Goal: Task Accomplishment & Management: Complete application form

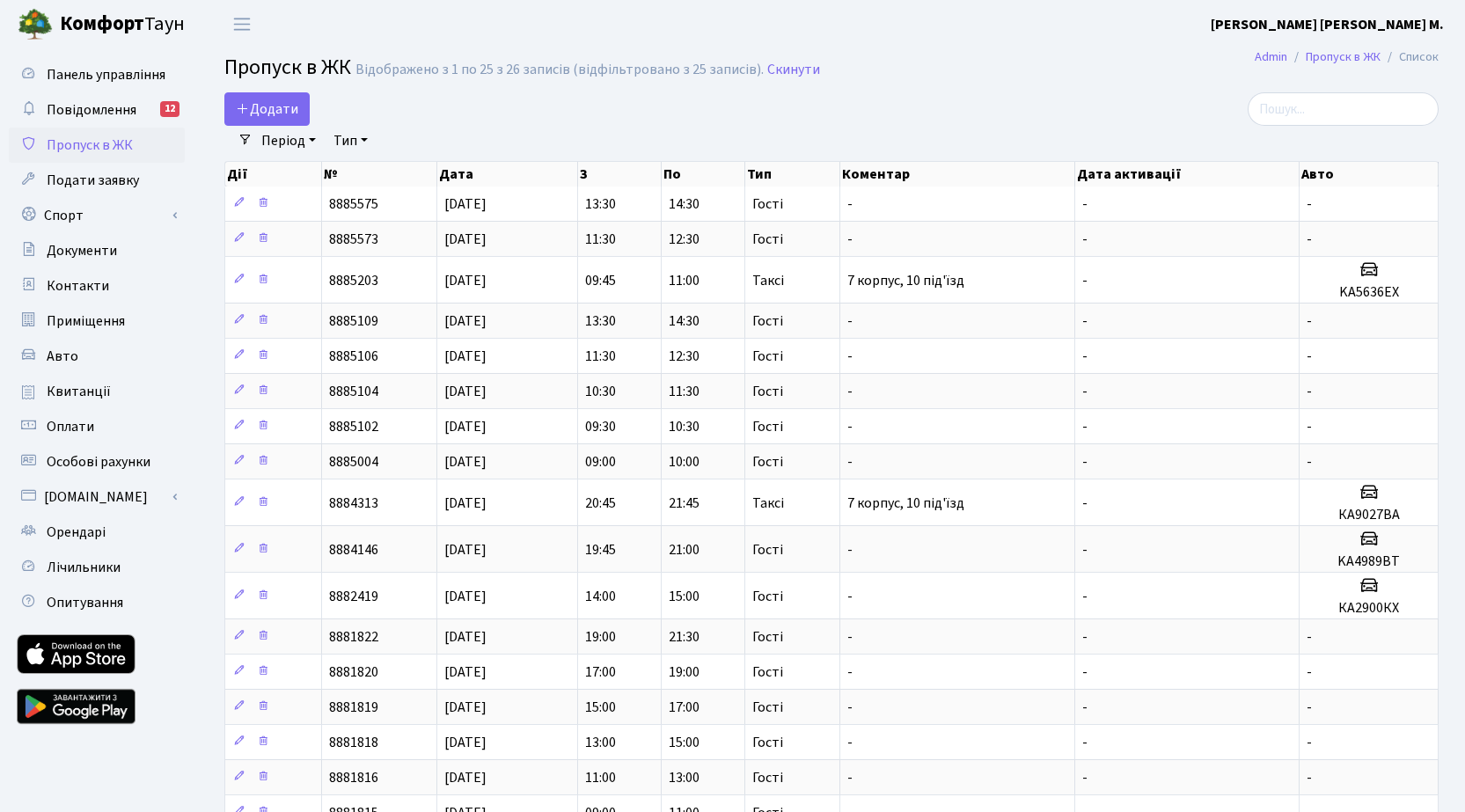
select select "25"
click at [276, 117] on span "Додати" at bounding box center [267, 109] width 63 height 20
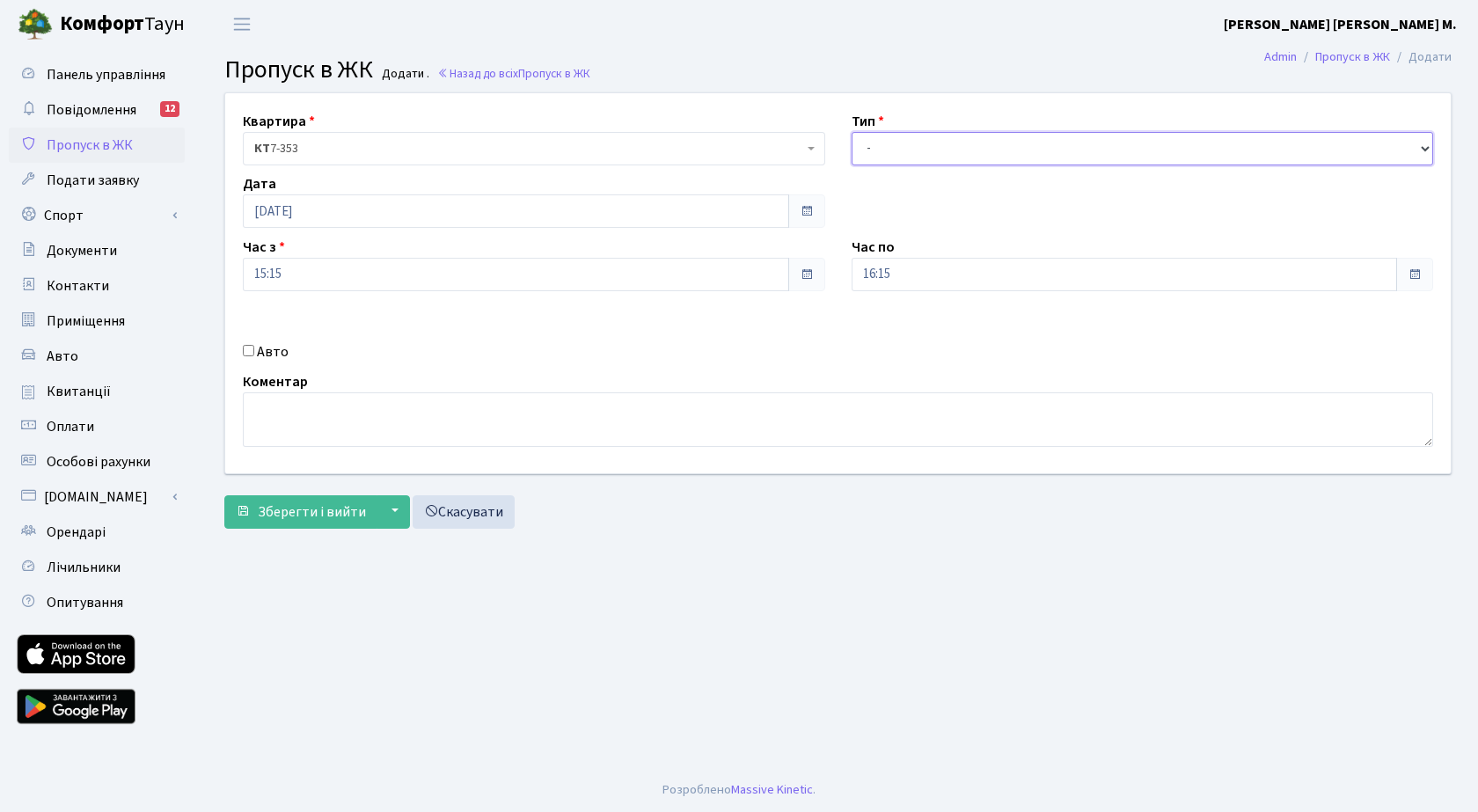
click at [1002, 144] on select "- Доставка Таксі Гості Сервіс" at bounding box center [1143, 148] width 583 height 33
select select "3"
click at [851, 132] on select "- Доставка Таксі Гості Сервіс" at bounding box center [1143, 148] width 583 height 33
click at [281, 514] on span "Зберегти і вийти" at bounding box center [312, 512] width 108 height 20
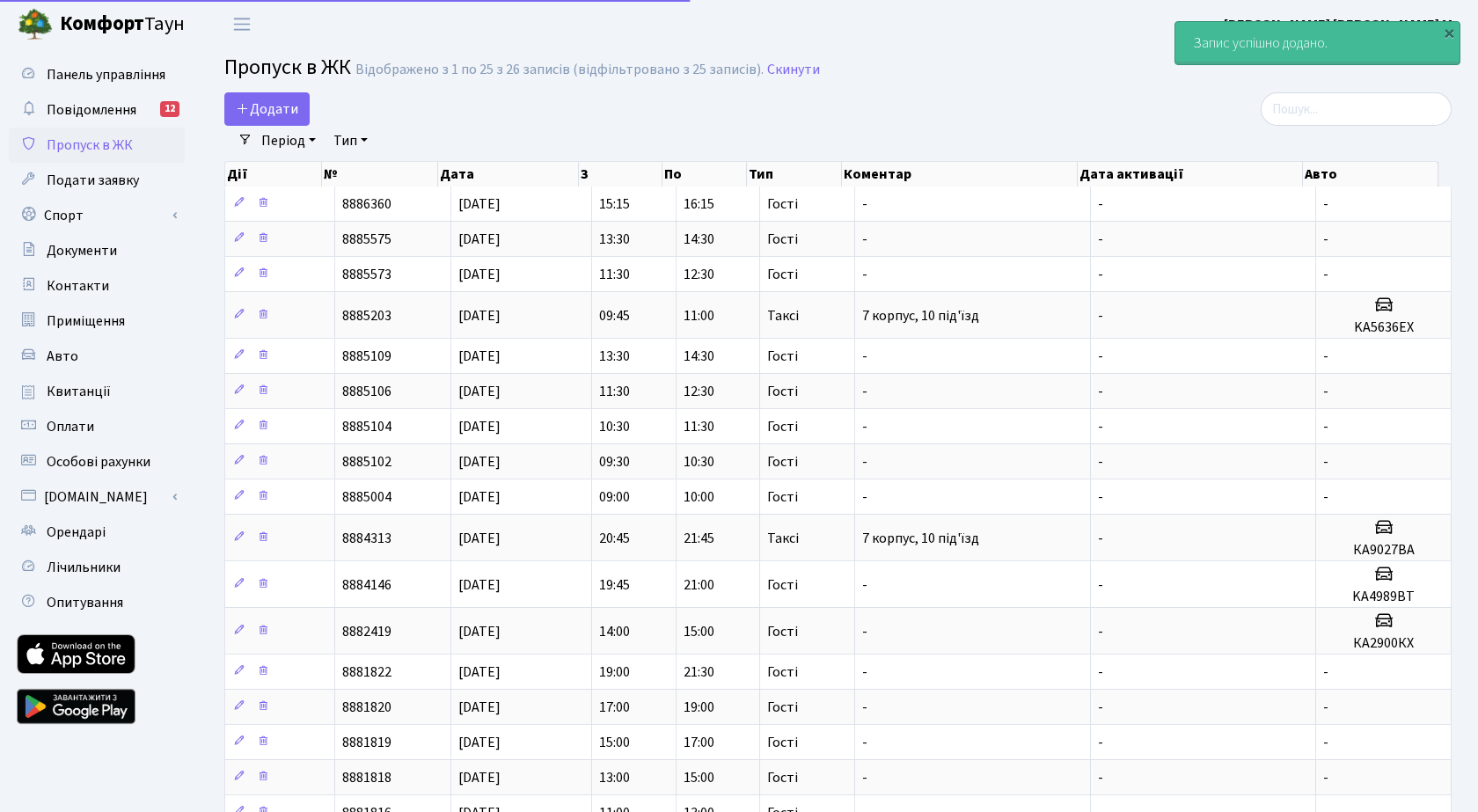
select select "25"
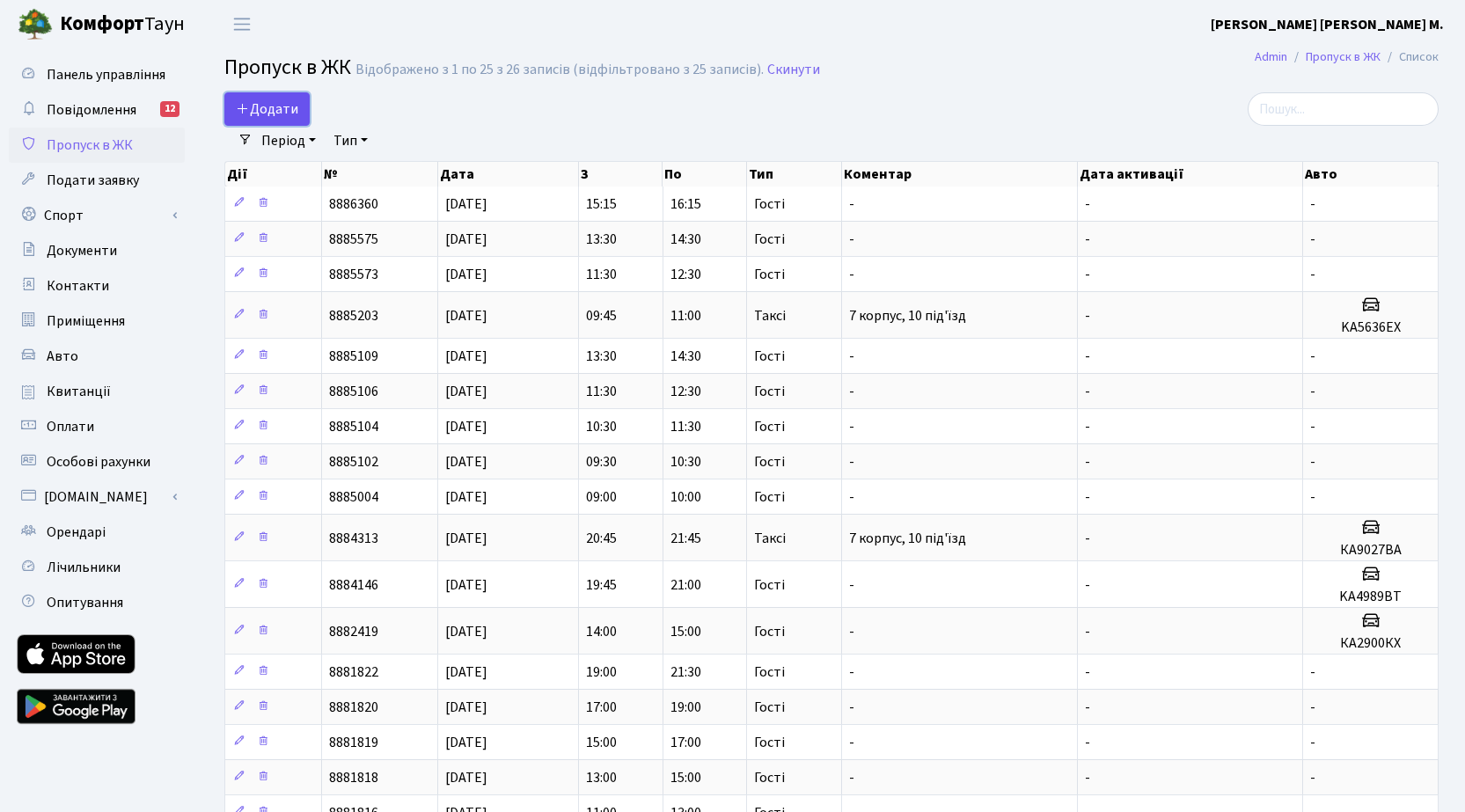
click at [260, 96] on link "Додати" at bounding box center [266, 108] width 85 height 33
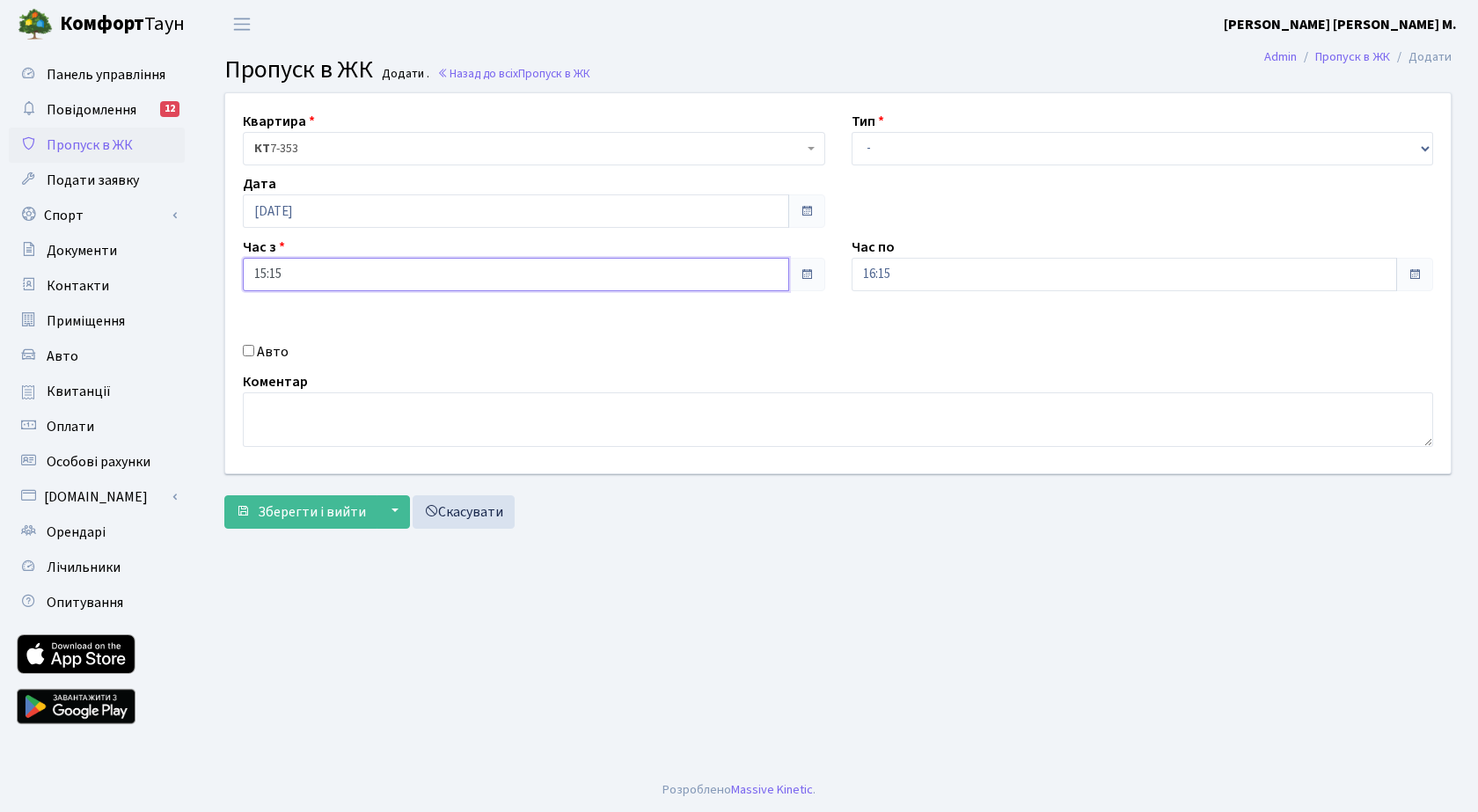
click at [336, 278] on input "15:15" at bounding box center [515, 274] width 546 height 33
click at [291, 315] on icon at bounding box center [290, 334] width 48 height 48
type input "16:15"
click at [1039, 283] on input "16:15" at bounding box center [1124, 274] width 546 height 33
click at [903, 343] on icon at bounding box center [899, 334] width 48 height 48
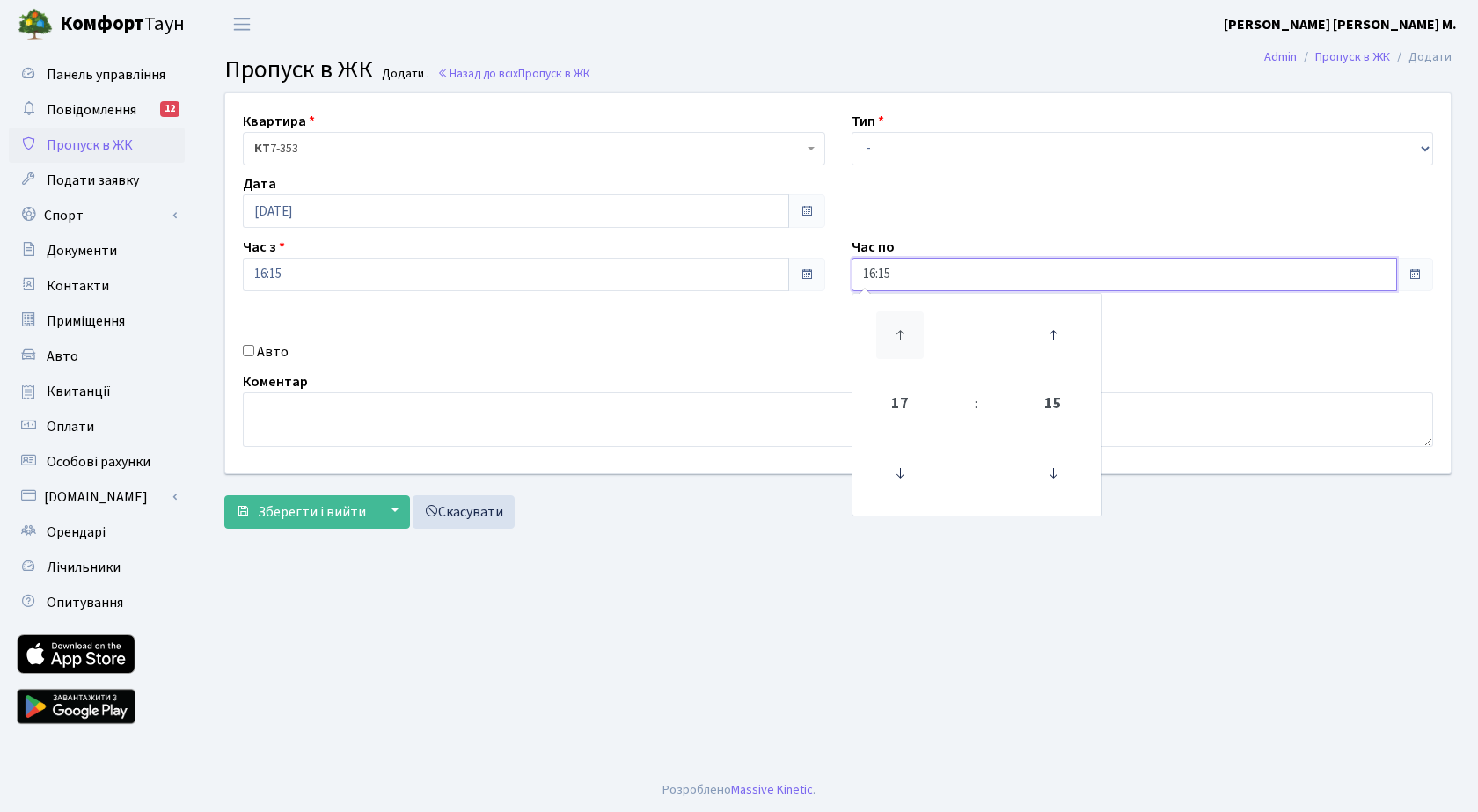
type input "17:15"
click at [950, 143] on select "- Доставка Таксі Гості Сервіс" at bounding box center [1143, 148] width 583 height 33
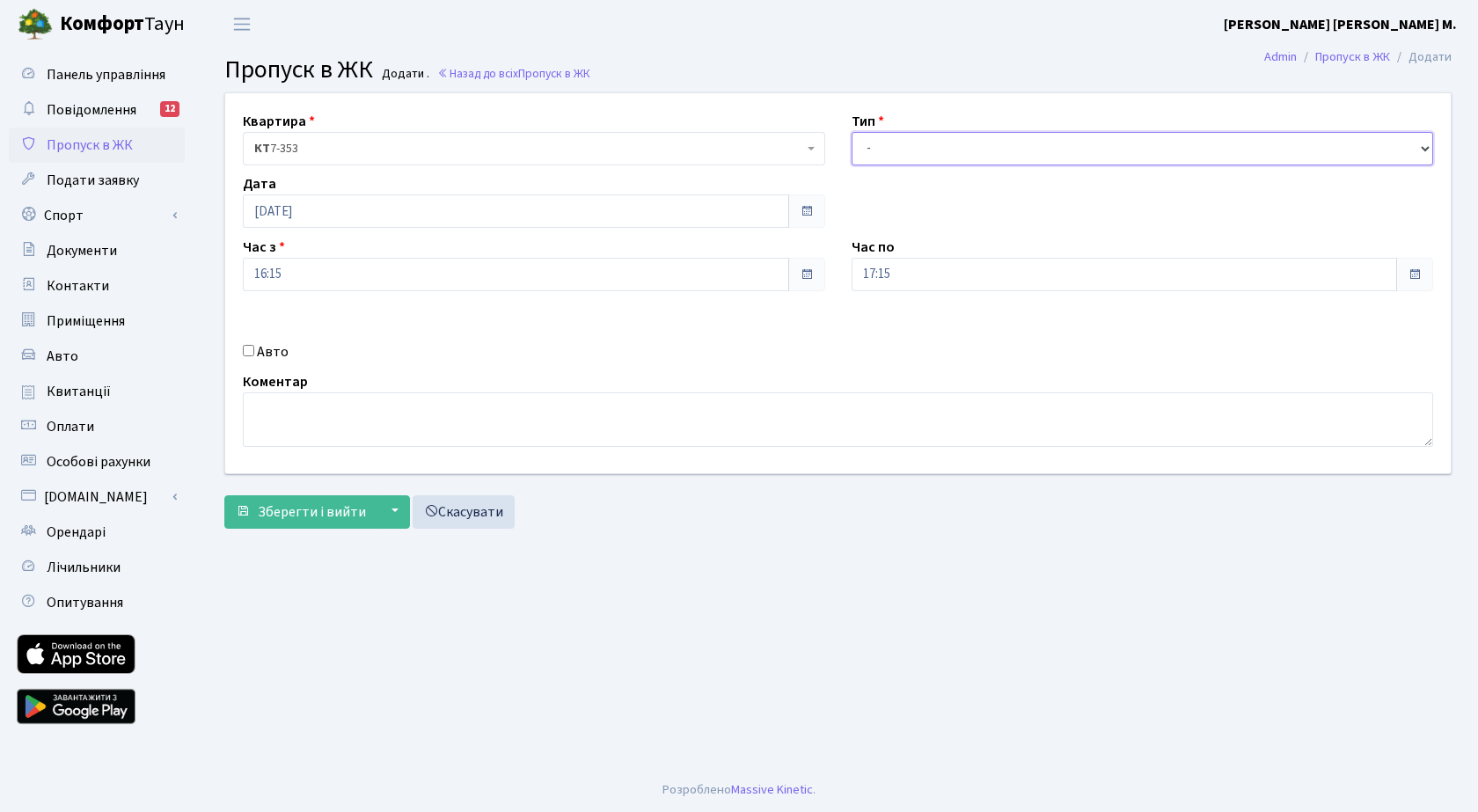
select select "3"
click at [851, 132] on select "- Доставка Таксі Гості Сервіс" at bounding box center [1143, 148] width 583 height 33
click at [320, 507] on span "Зберегти і вийти" at bounding box center [312, 512] width 108 height 20
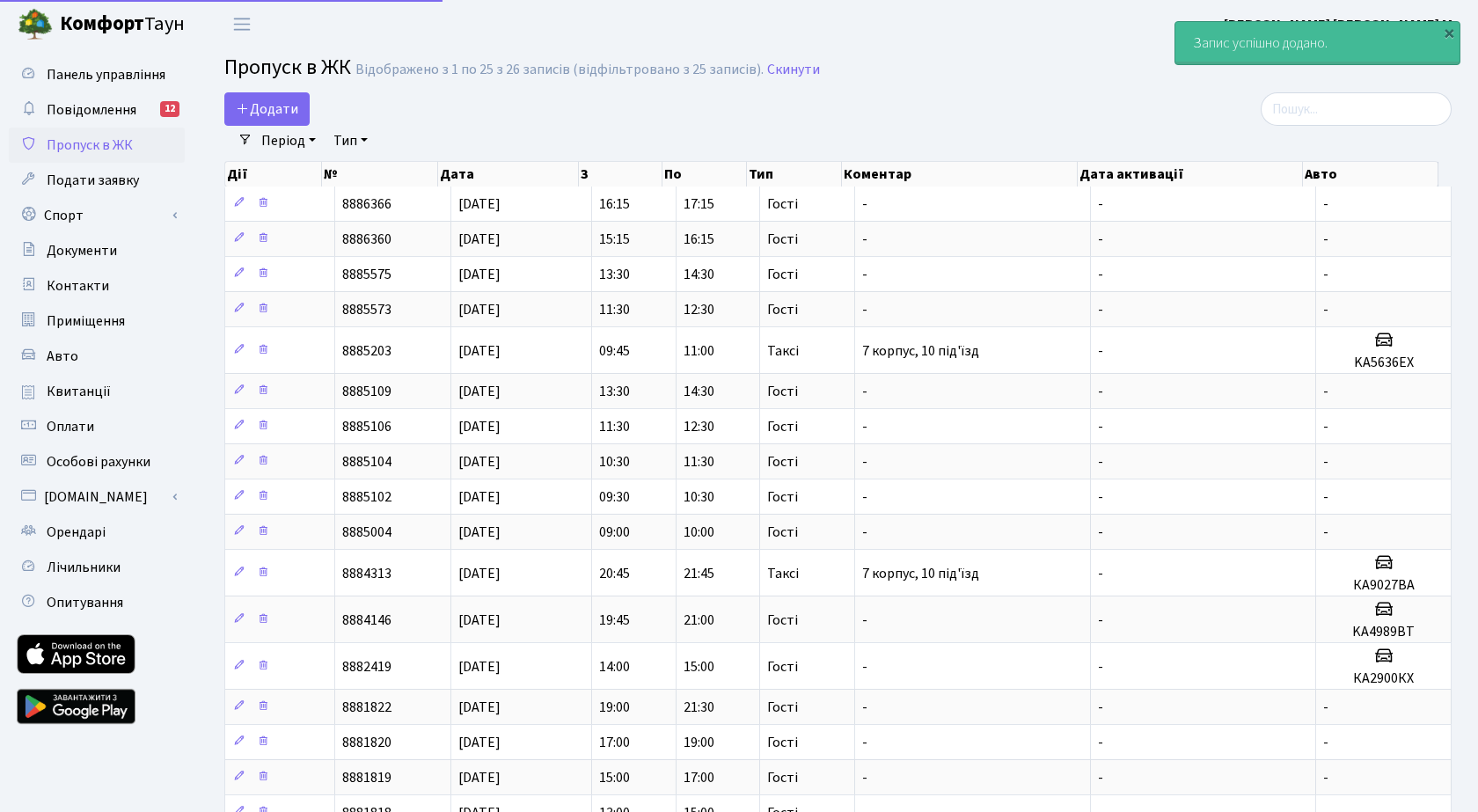
select select "25"
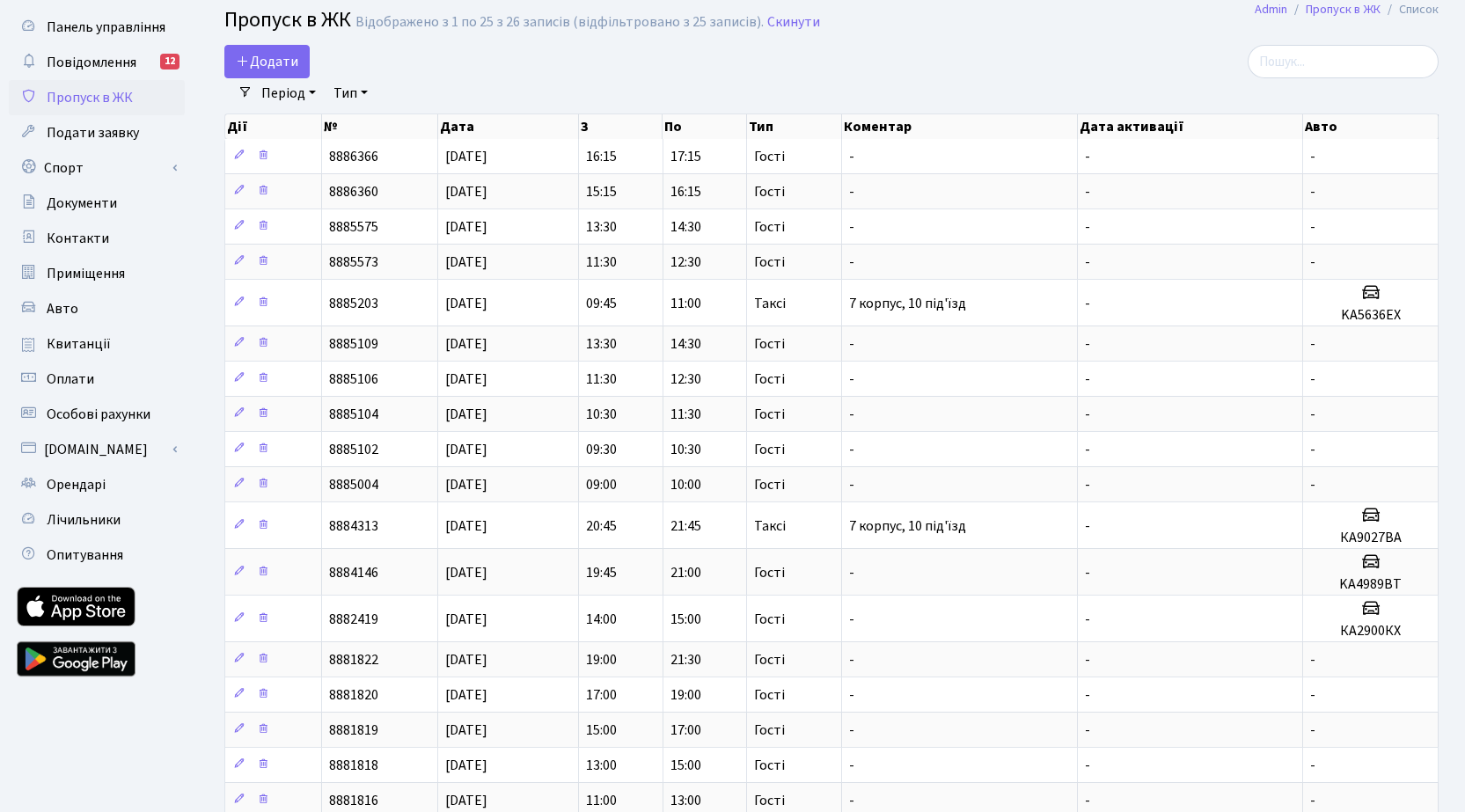
scroll to position [88, 0]
